Goal: Information Seeking & Learning: Learn about a topic

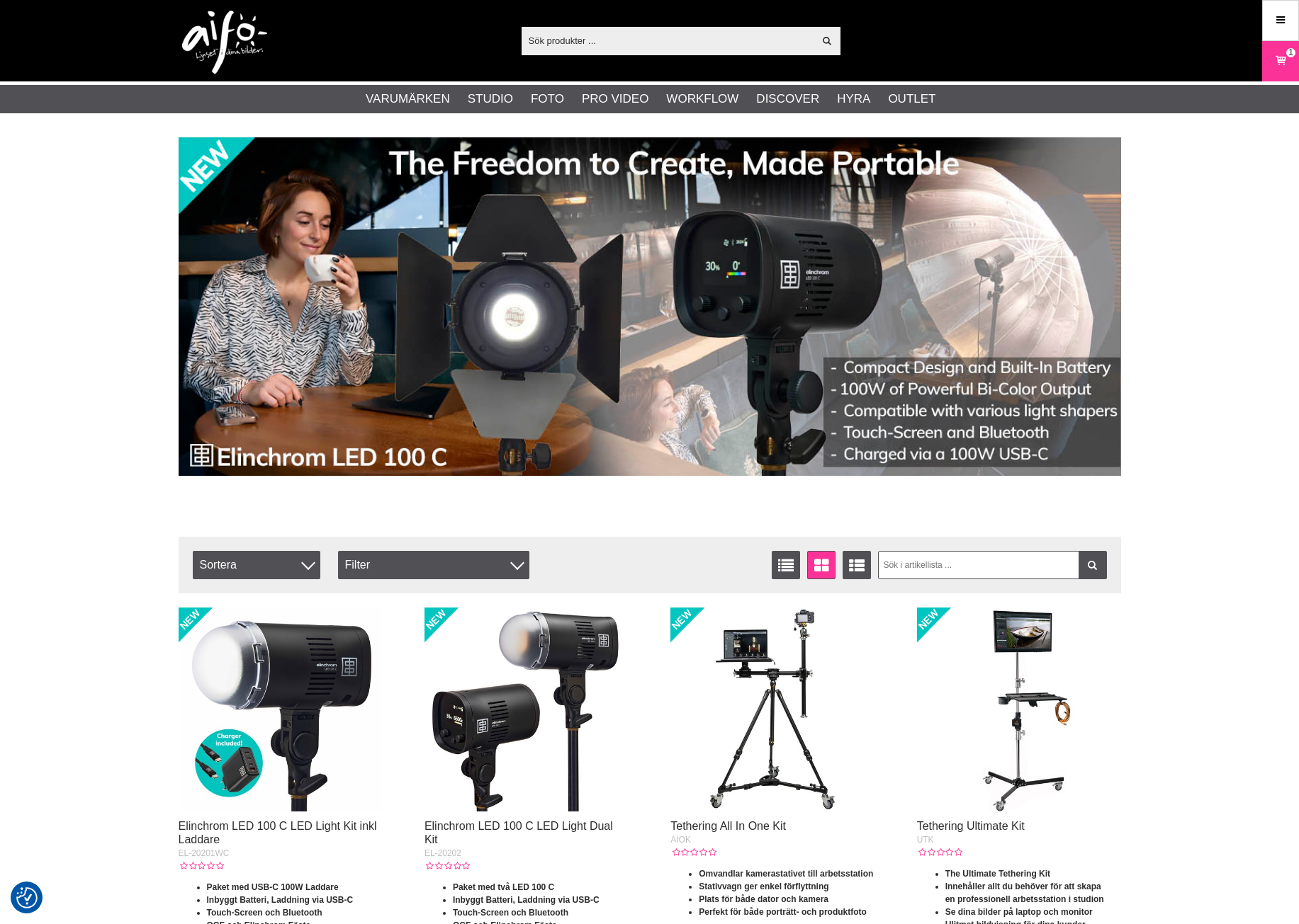
click at [547, 42] on input "text" at bounding box center [667, 40] width 293 height 21
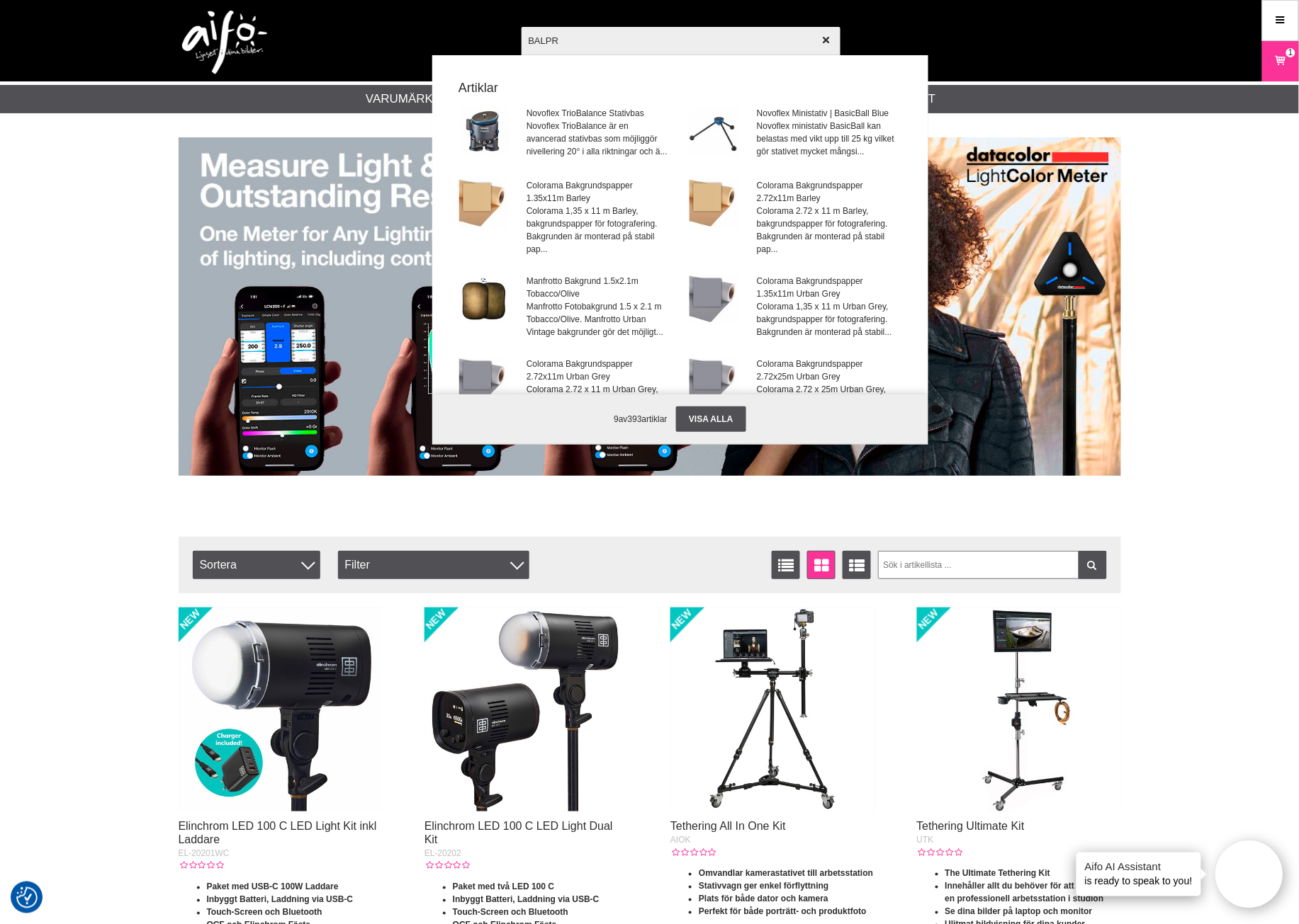
type input "BALPRO"
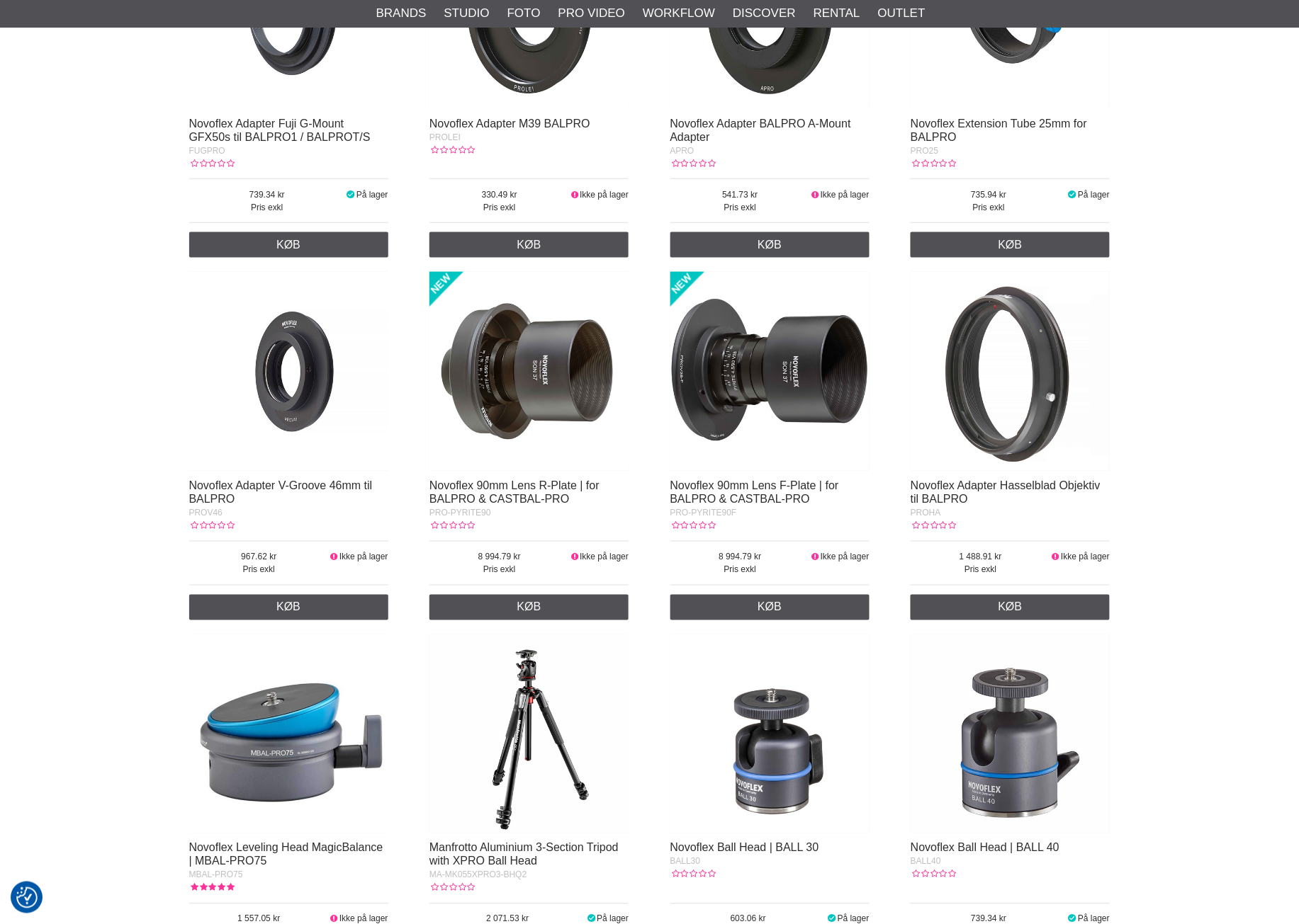
scroll to position [443, 0]
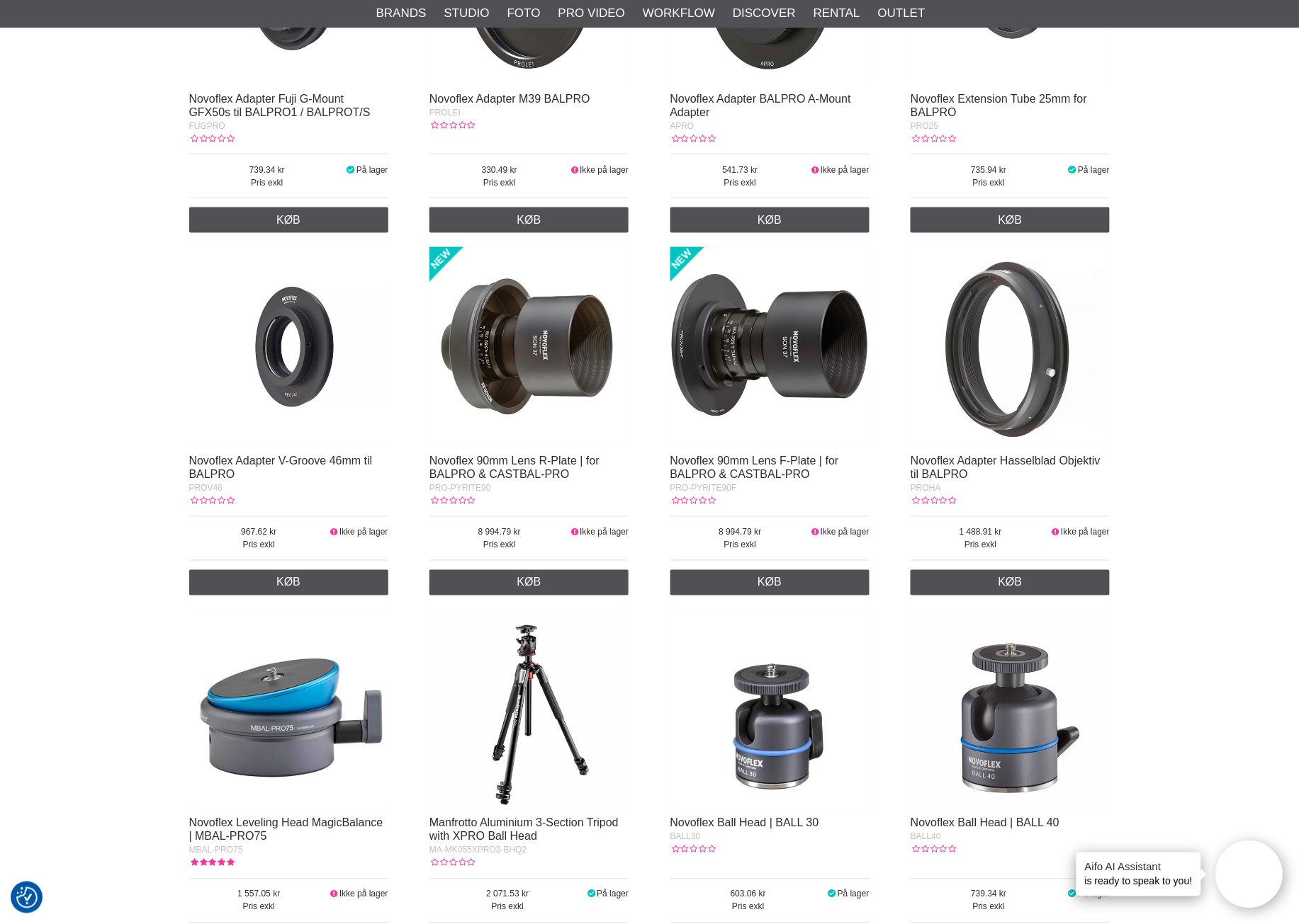
click at [746, 363] on img at bounding box center [770, 347] width 199 height 199
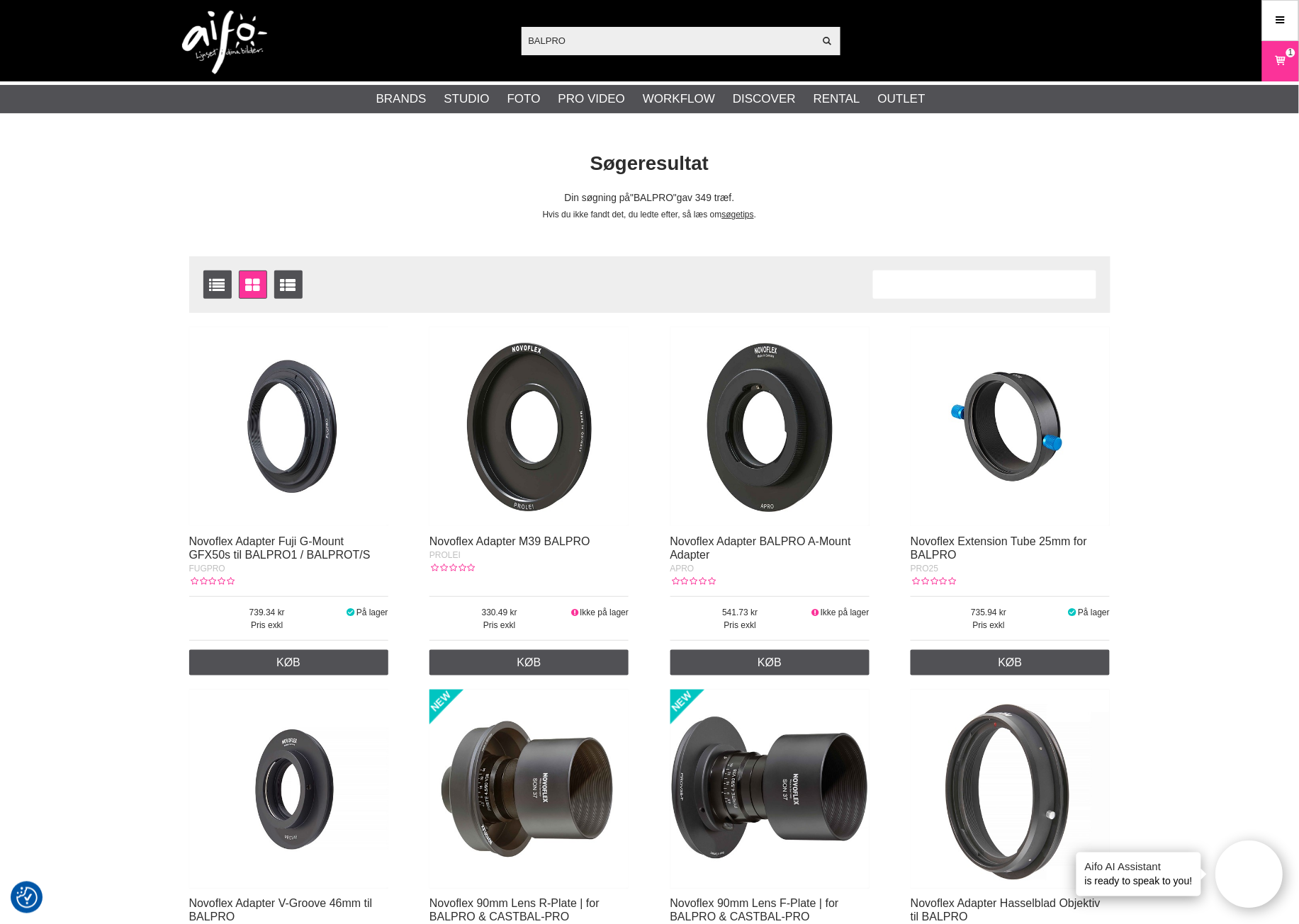
click at [939, 292] on div "Antal træf 348" at bounding box center [985, 285] width 224 height 29
click at [888, 283] on div "Antal træf 348" at bounding box center [985, 285] width 224 height 29
drag, startPoint x: 582, startPoint y: 36, endPoint x: 372, endPoint y: 11, distance: 211.5
click at [416, 35] on div "BALPRO Vis alt Artikler Kategorier af artikler Din søgning på gav ingen hits. P…" at bounding box center [650, 41] width 964 height 82
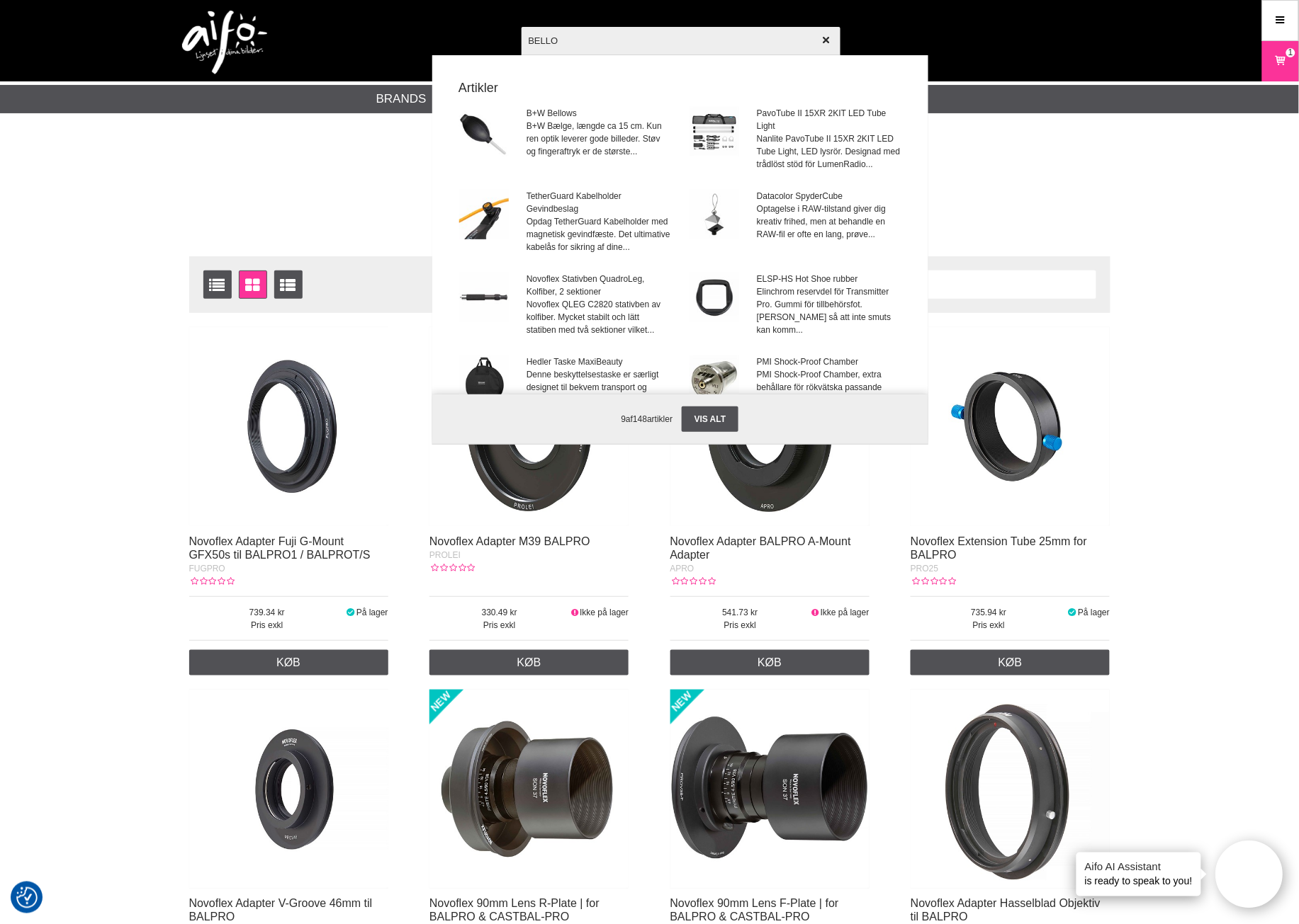
type input "BELLOW"
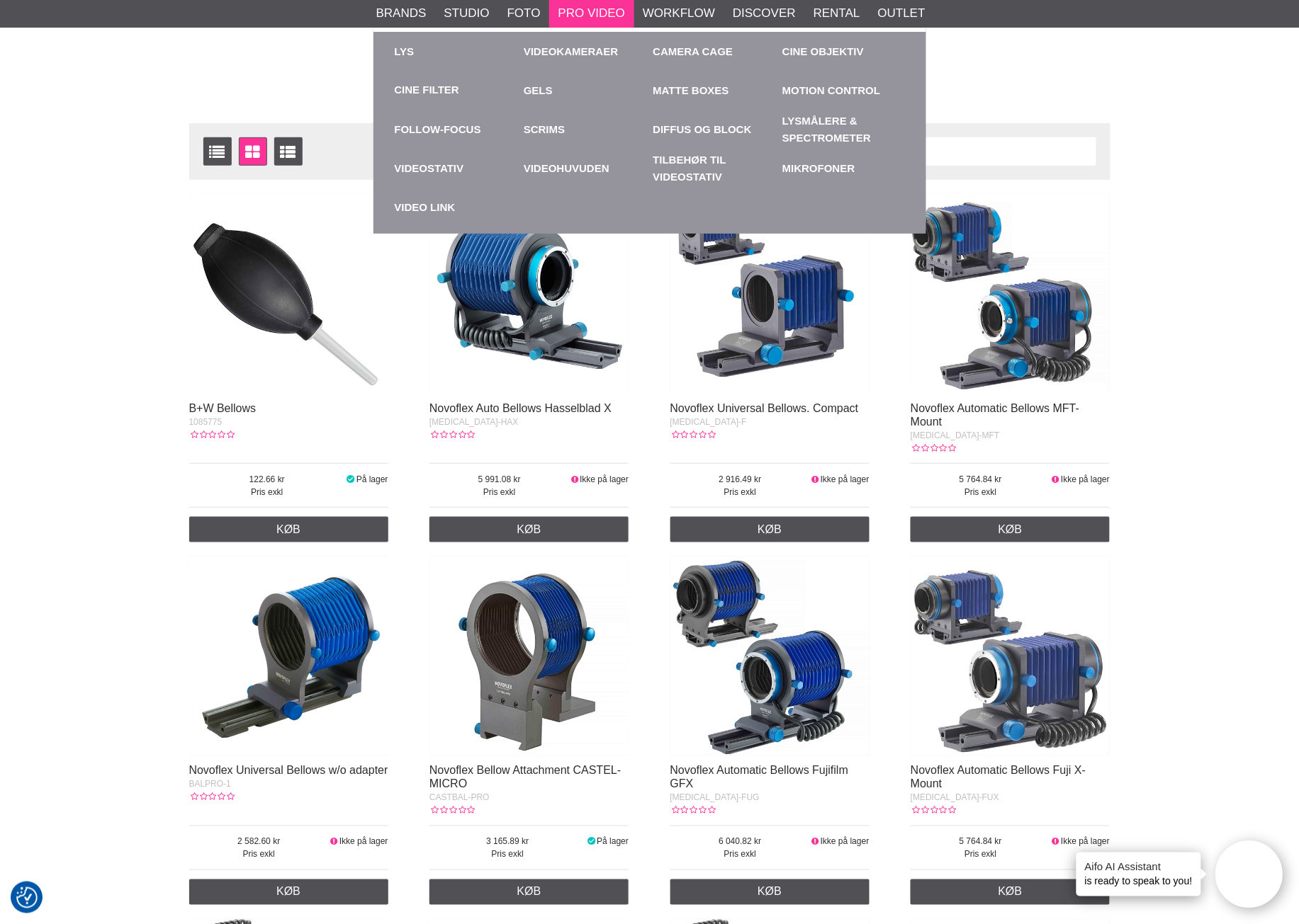
scroll to position [177, 0]
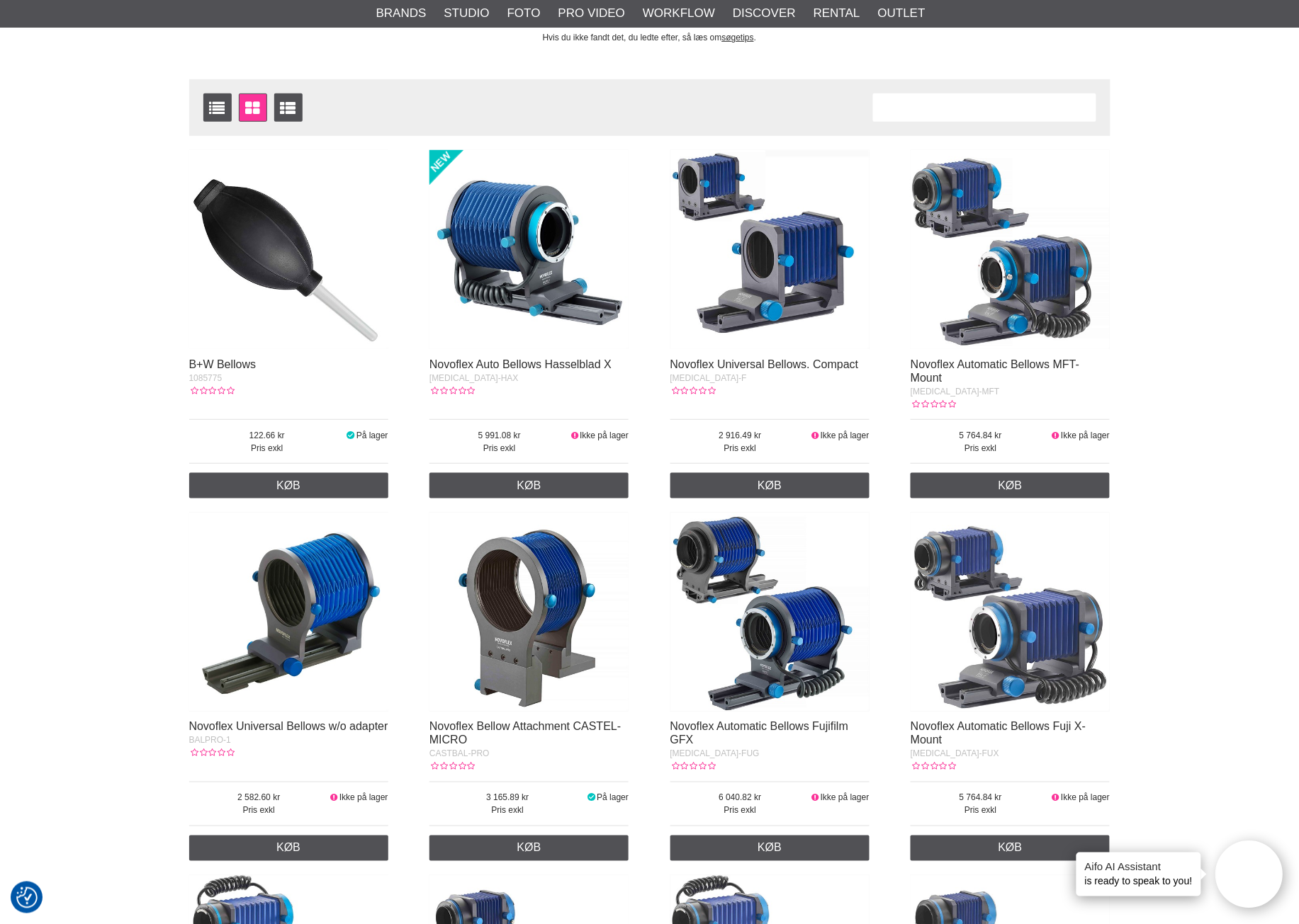
click at [334, 562] on img at bounding box center [289, 612] width 199 height 199
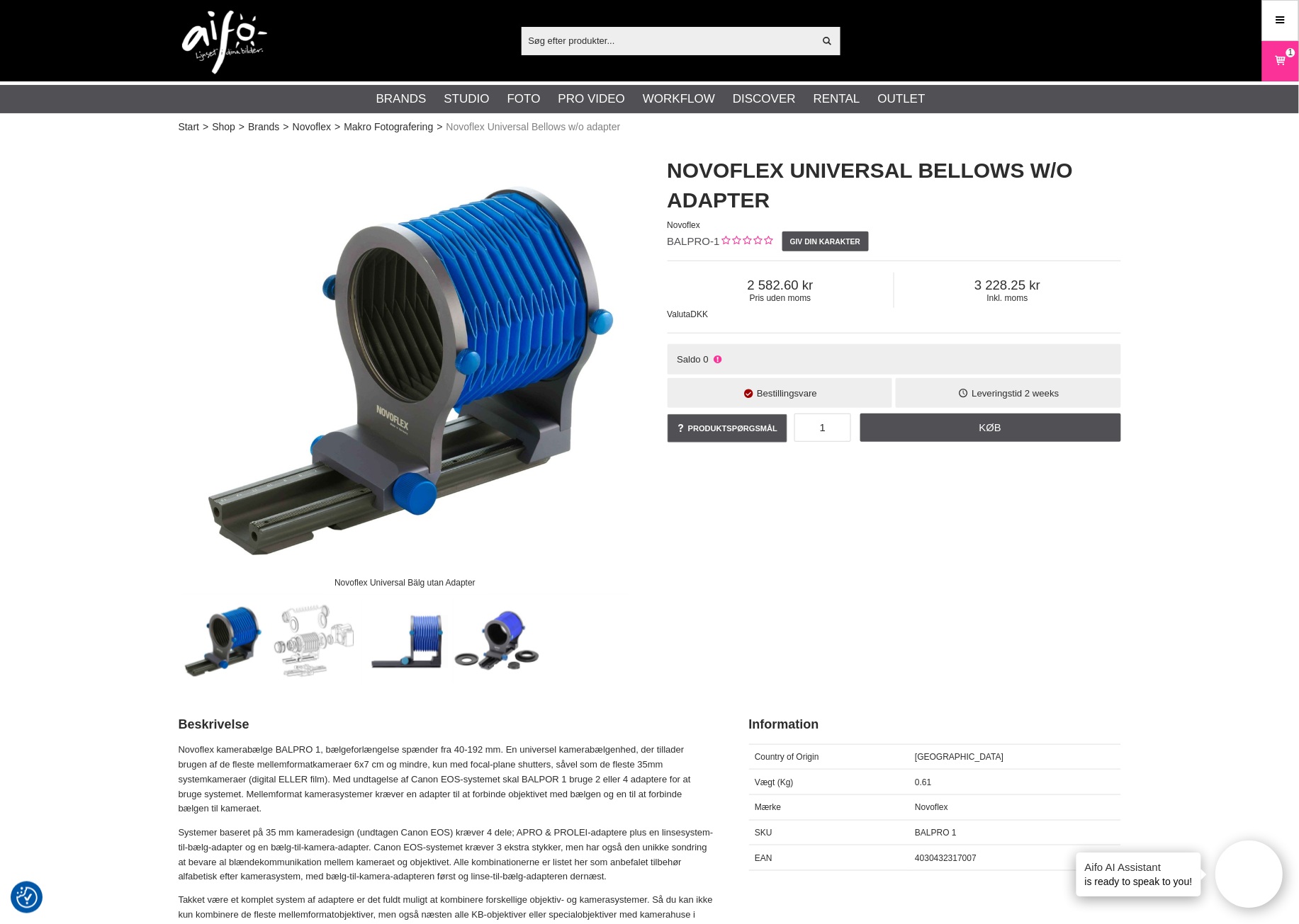
click at [309, 645] on img at bounding box center [313, 641] width 86 height 86
